Goal: Transaction & Acquisition: Book appointment/travel/reservation

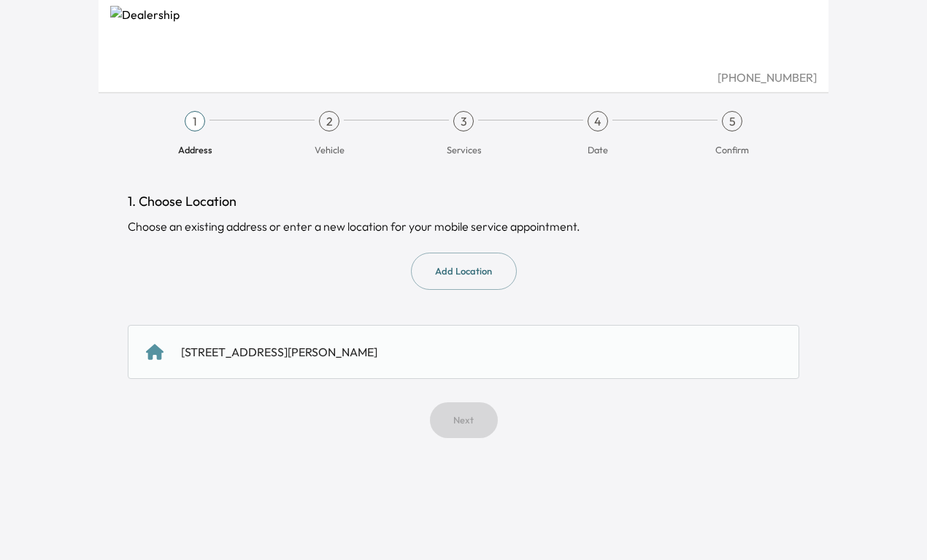
click at [303, 351] on div "[STREET_ADDRESS][PERSON_NAME]" at bounding box center [279, 352] width 196 height 18
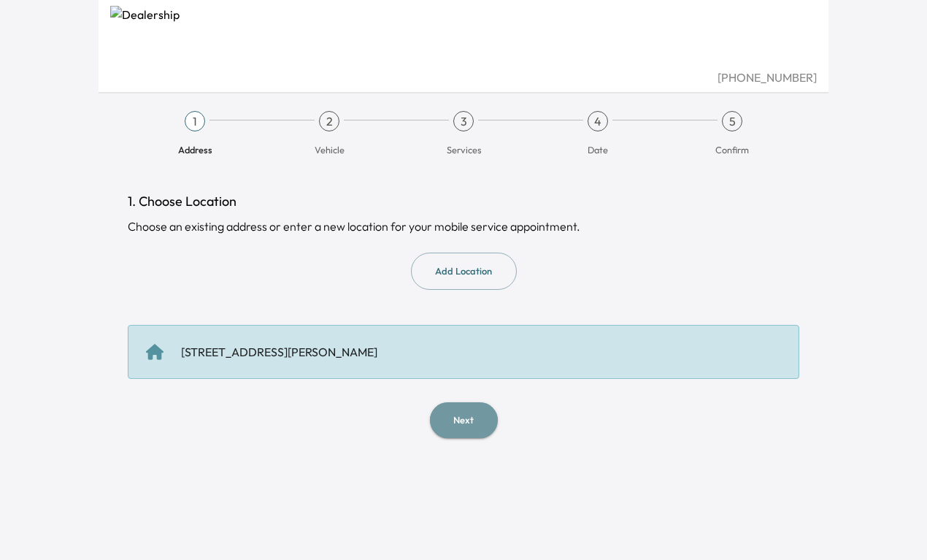
click at [471, 417] on button "Next" at bounding box center [464, 420] width 68 height 36
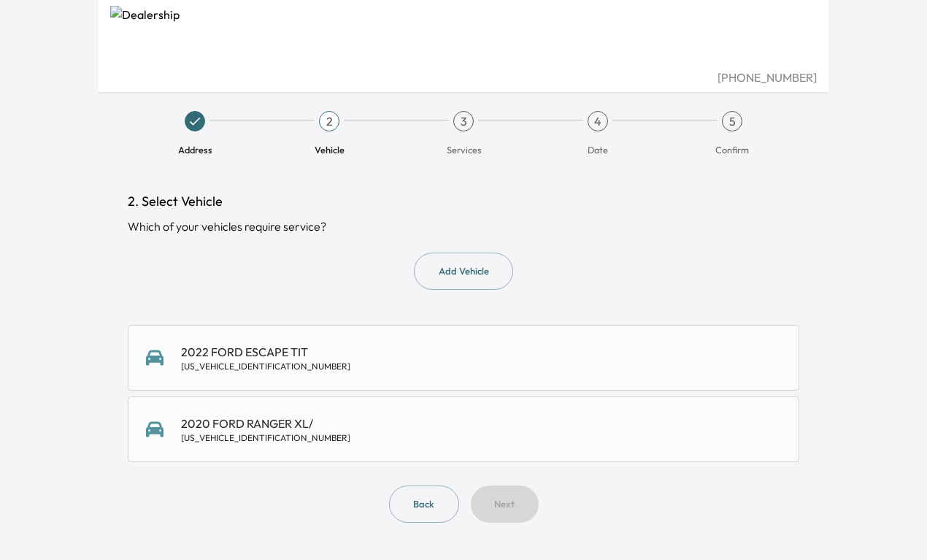
click at [225, 354] on div "2022 FORD ESCAPE TIT [US_VEHICLE_IDENTIFICATION_NUMBER]" at bounding box center [265, 357] width 169 height 29
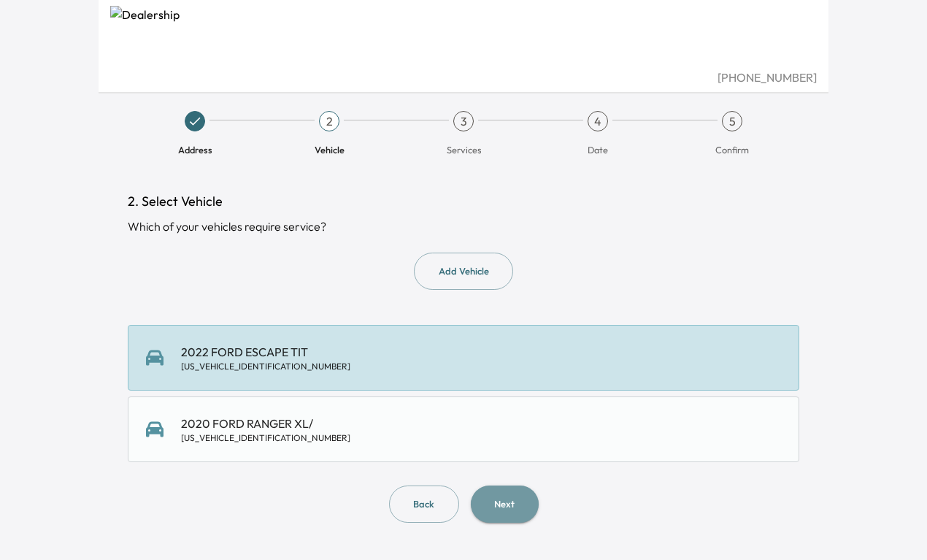
click at [503, 499] on button "Next" at bounding box center [505, 503] width 68 height 37
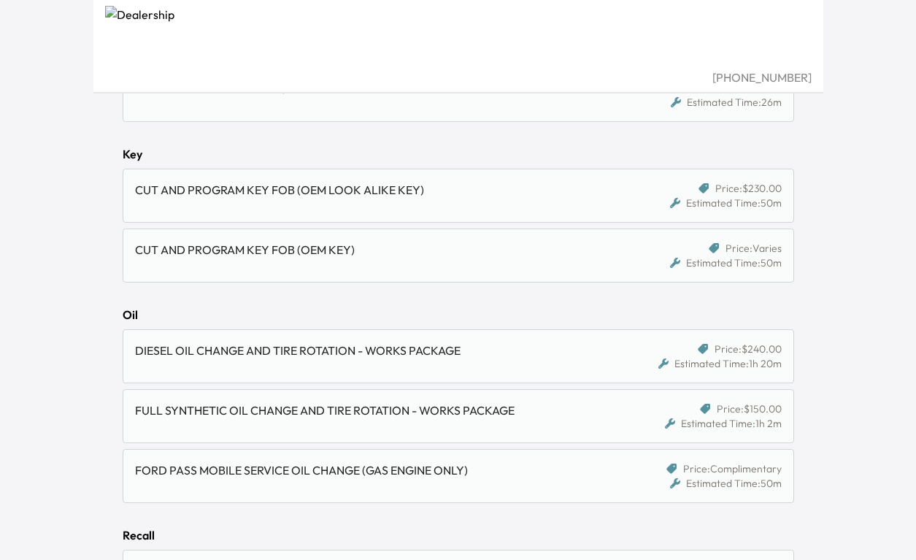
scroll to position [949, 0]
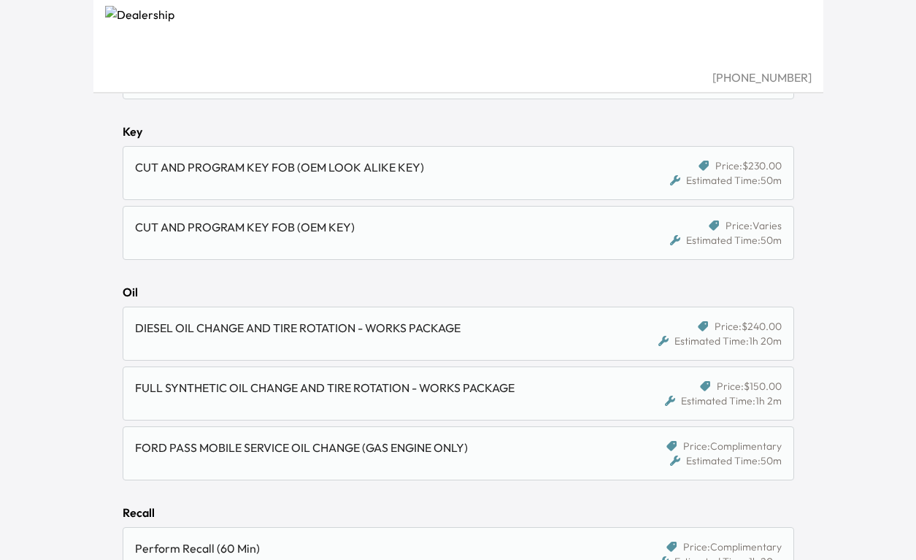
click at [307, 391] on div "FULL SYNTHETIC OIL CHANGE AND TIRE ROTATION - WORKS PACKAGE" at bounding box center [372, 388] width 474 height 18
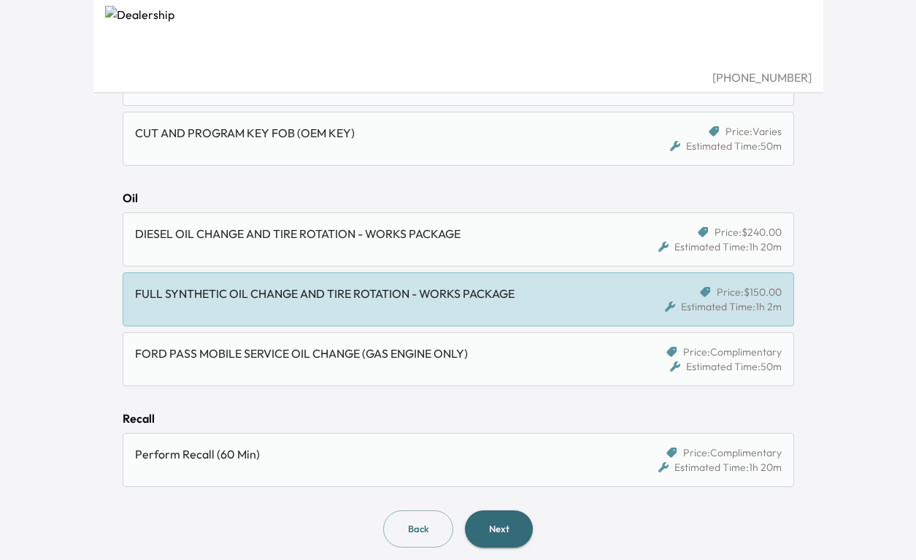
scroll to position [1054, 0]
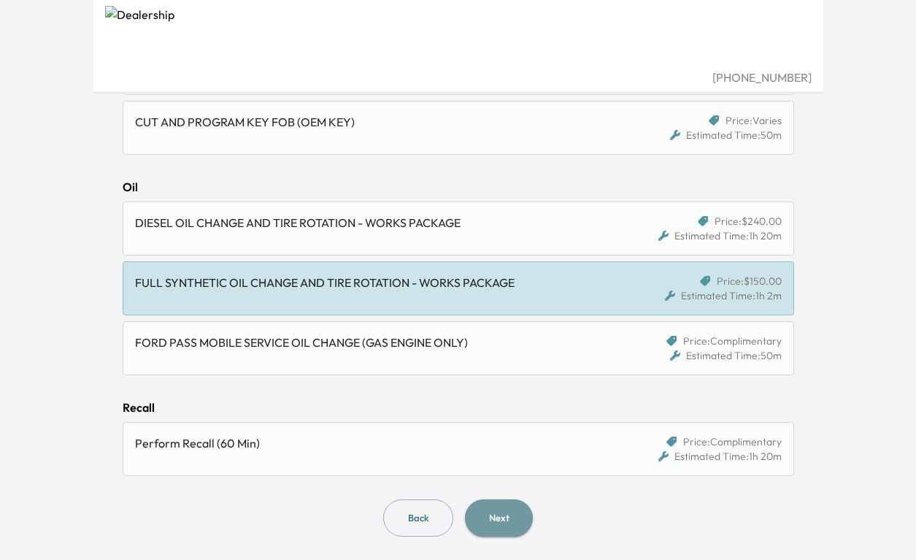
click at [510, 515] on button "Next" at bounding box center [499, 517] width 68 height 37
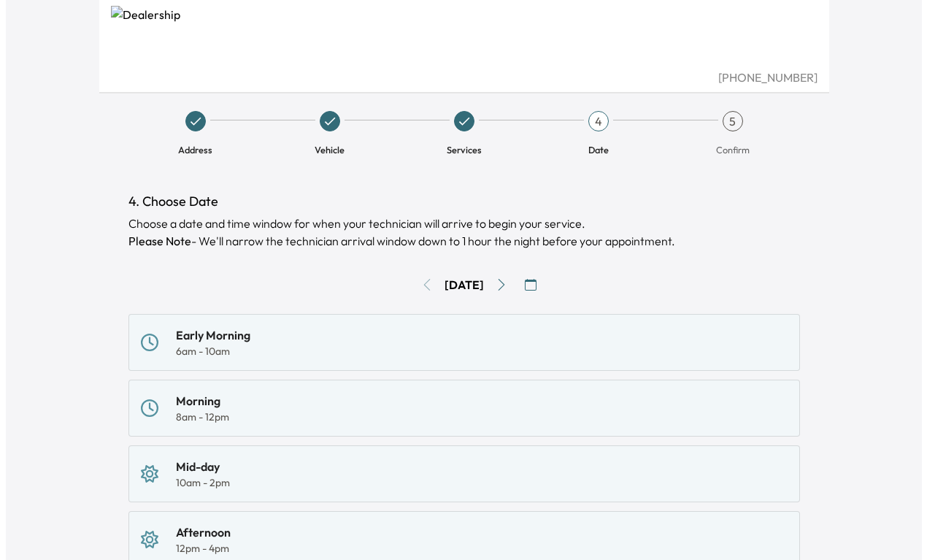
scroll to position [73, 0]
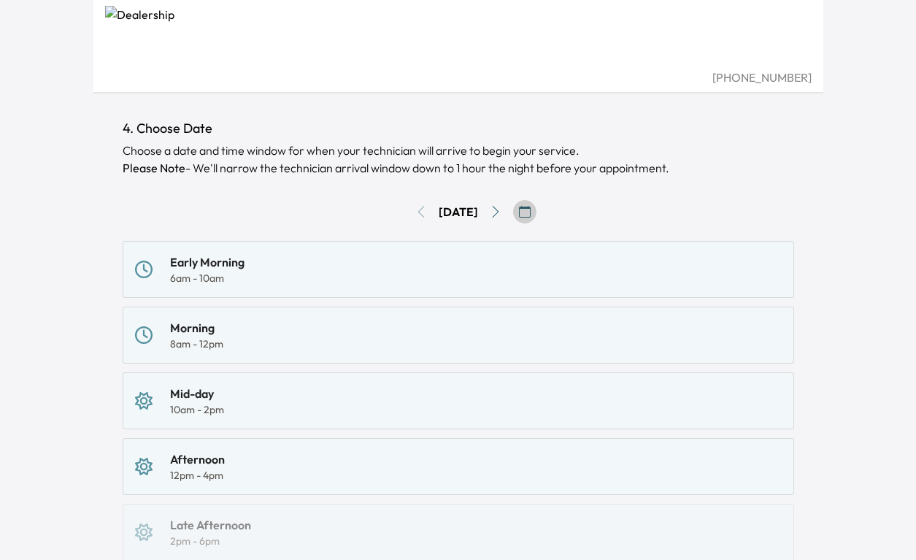
click at [531, 212] on icon "button" at bounding box center [525, 212] width 12 height 12
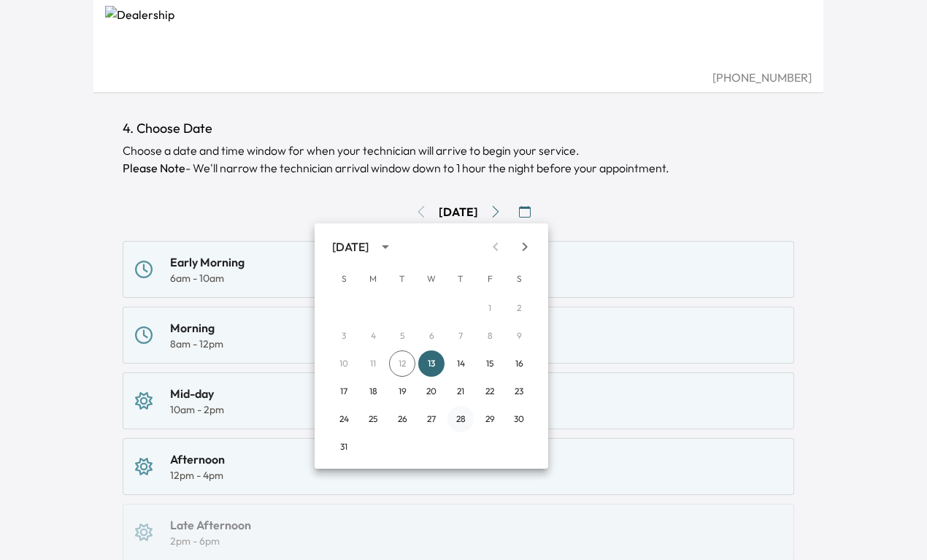
click at [463, 417] on button "28" at bounding box center [460, 419] width 26 height 26
click at [463, 417] on div "4. Choose Date Choose a date and time window for when your technician will arri…" at bounding box center [459, 444] width 672 height 652
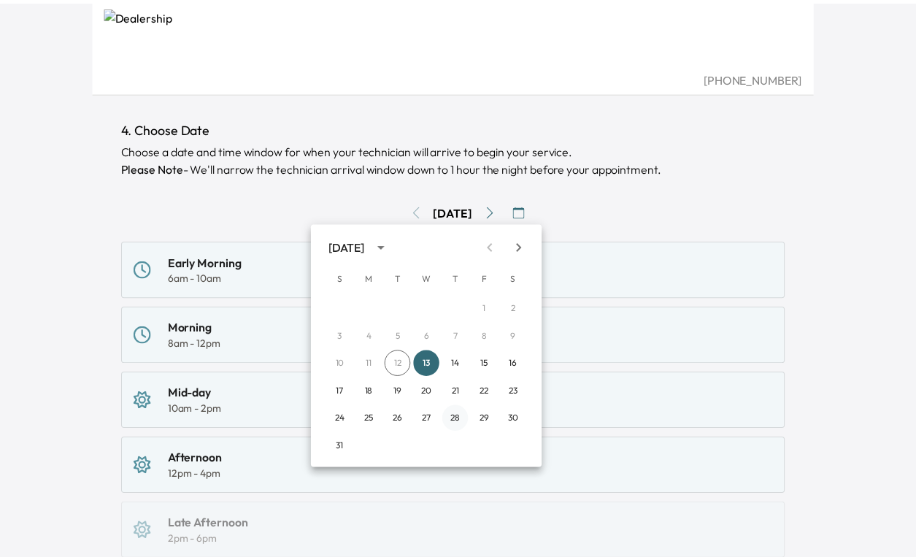
scroll to position [54, 0]
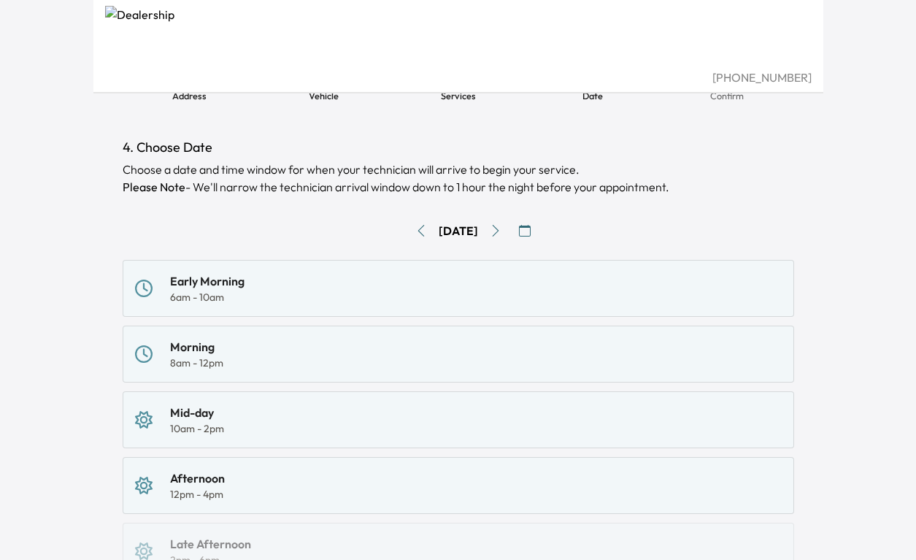
click at [220, 356] on div "8am - 12pm" at bounding box center [196, 363] width 53 height 15
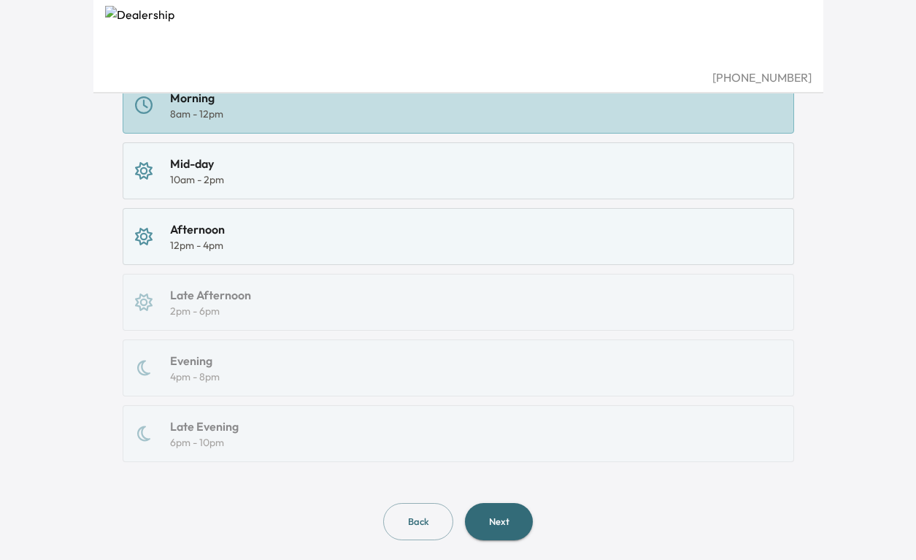
scroll to position [330, 0]
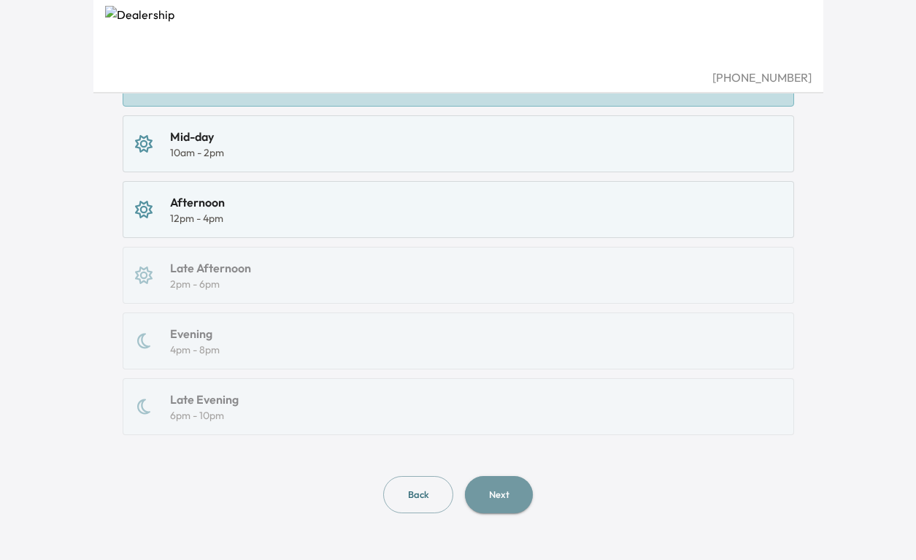
click at [507, 491] on button "Next" at bounding box center [499, 494] width 68 height 37
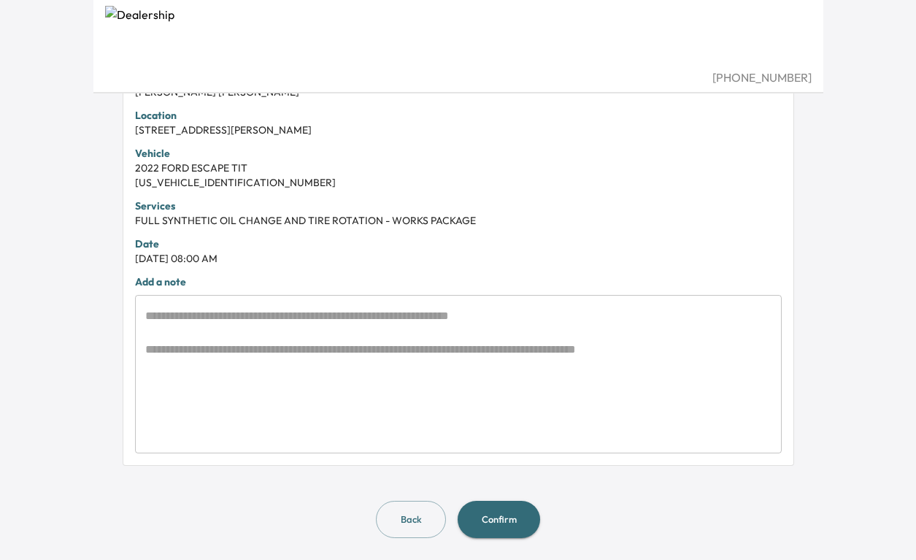
scroll to position [351, 0]
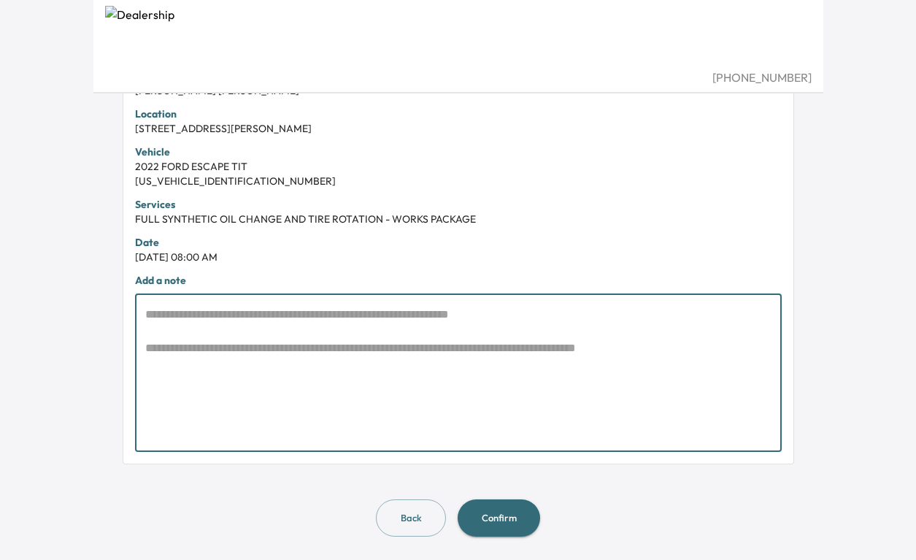
click at [269, 358] on textarea at bounding box center [458, 373] width 626 height 134
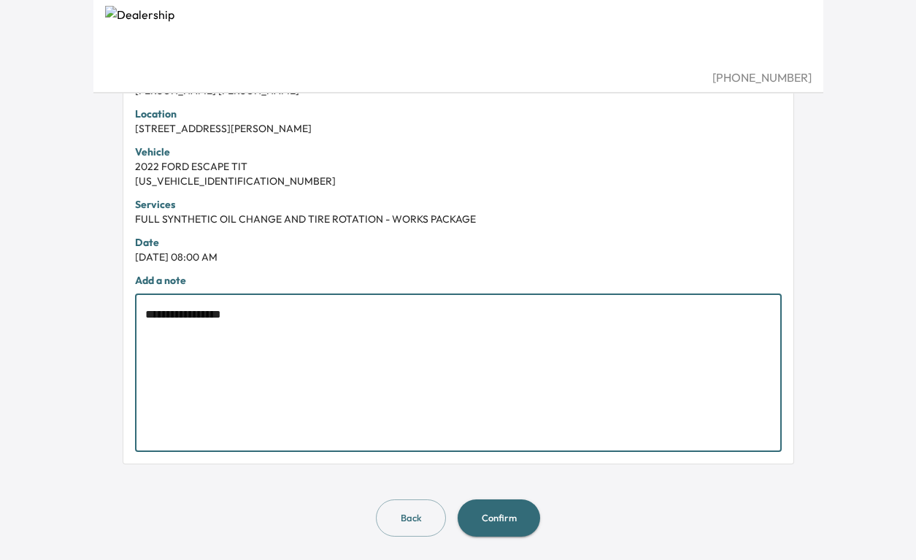
type textarea "**********"
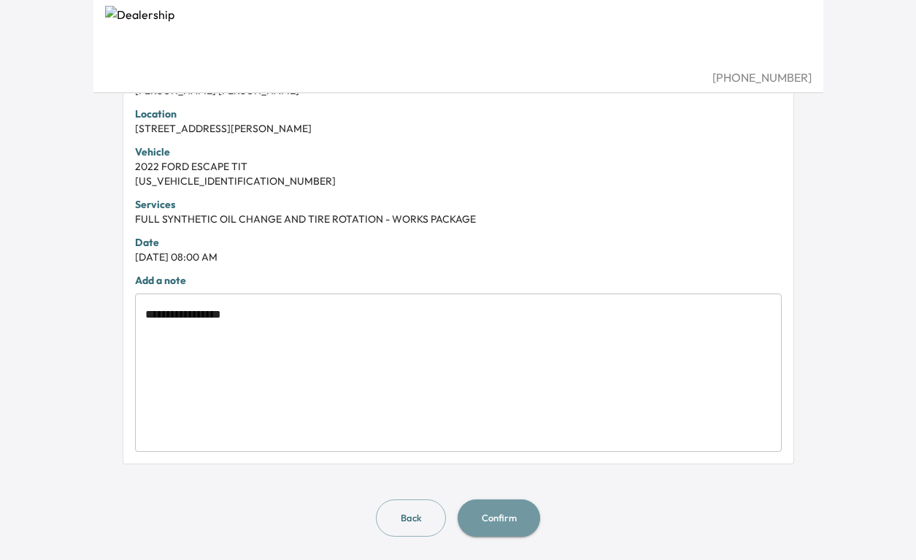
click at [508, 515] on button "Confirm" at bounding box center [499, 517] width 82 height 37
